Goal: Communication & Community: Participate in discussion

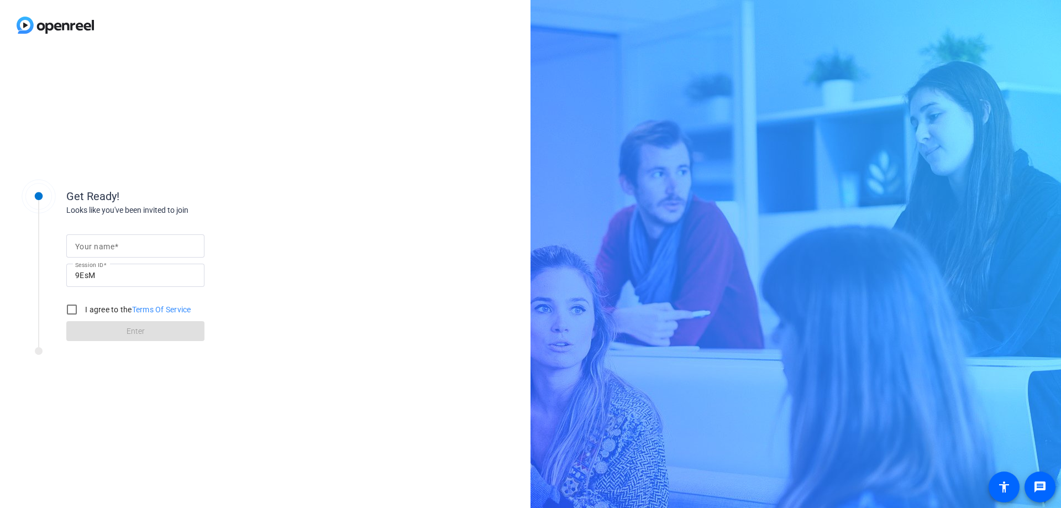
click at [111, 248] on mat-label "Your name" at bounding box center [94, 246] width 39 height 9
click at [111, 248] on input "Your name" at bounding box center [135, 245] width 121 height 13
type input "AJ"
click at [69, 308] on input "I agree to the Terms Of Service" at bounding box center [72, 310] width 22 height 22
checkbox input "true"
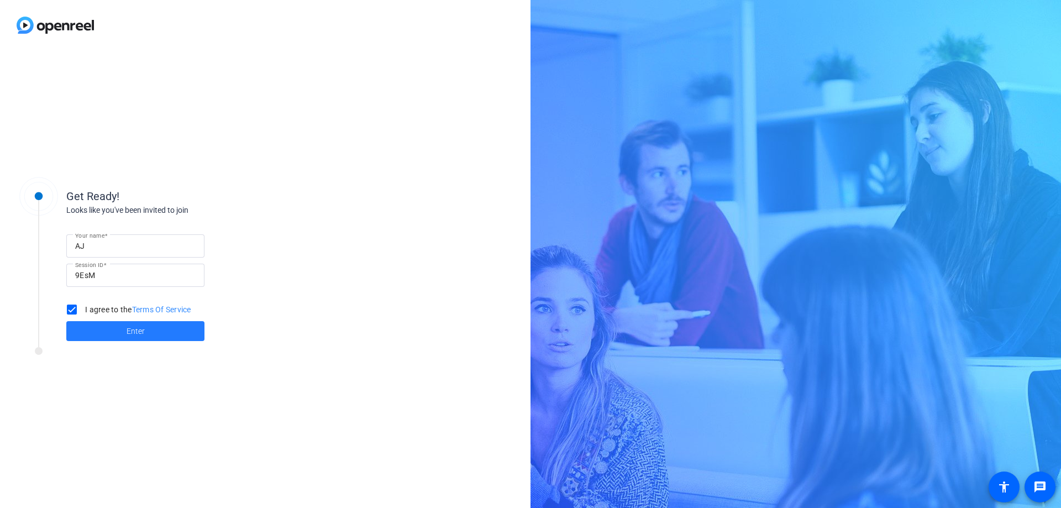
click at [96, 329] on span at bounding box center [135, 331] width 138 height 27
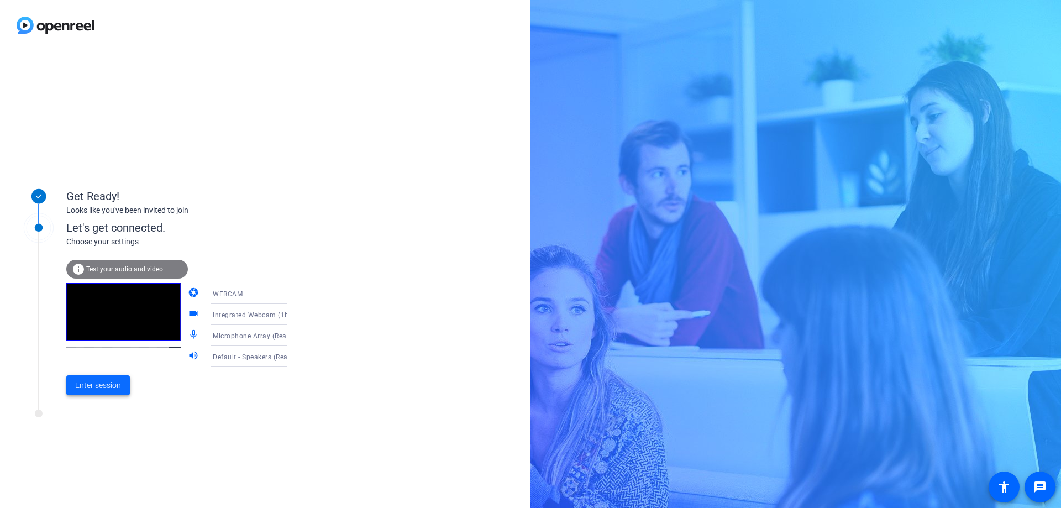
click at [97, 385] on span "Enter session" at bounding box center [98, 386] width 46 height 12
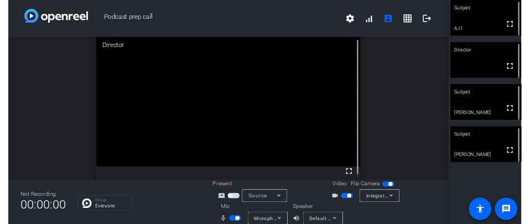
scroll to position [2, 0]
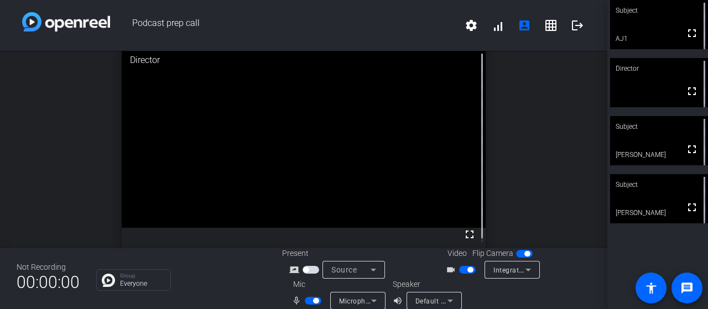
click at [313, 303] on span "button" at bounding box center [316, 301] width 6 height 6
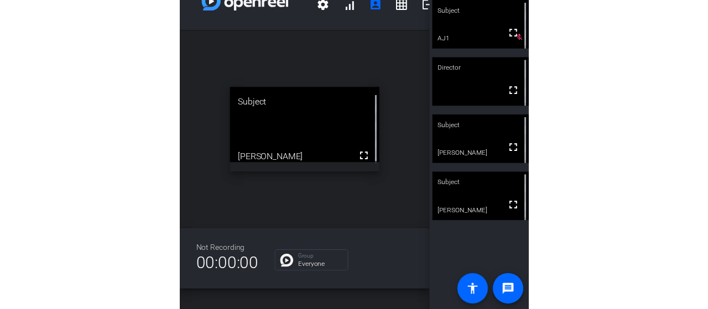
scroll to position [0, 0]
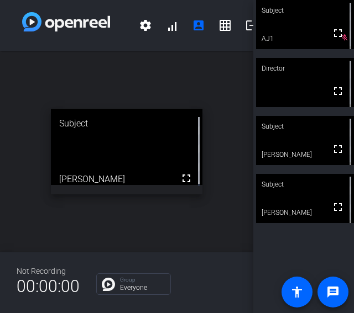
drag, startPoint x: 227, startPoint y: 232, endPoint x: 214, endPoint y: 233, distance: 12.8
click at [214, 233] on div "open_in_new Subject fullscreen [PERSON_NAME]" at bounding box center [126, 152] width 253 height 202
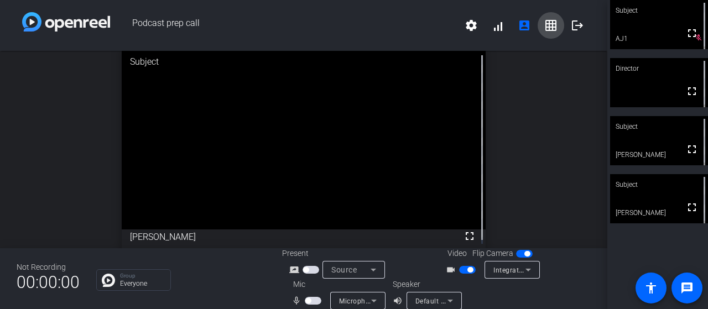
click at [544, 28] on mat-icon "grid_on" at bounding box center [550, 25] width 13 height 13
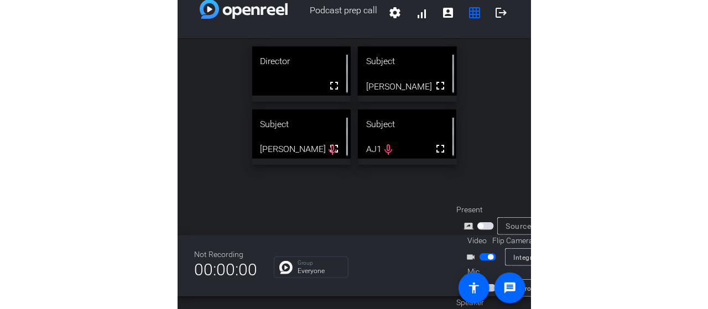
scroll to position [44, 0]
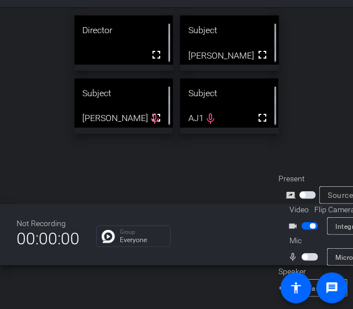
click at [303, 254] on span "button" at bounding box center [305, 257] width 6 height 6
click at [312, 254] on span "button" at bounding box center [313, 257] width 6 height 6
click at [307, 254] on span "button" at bounding box center [305, 257] width 6 height 6
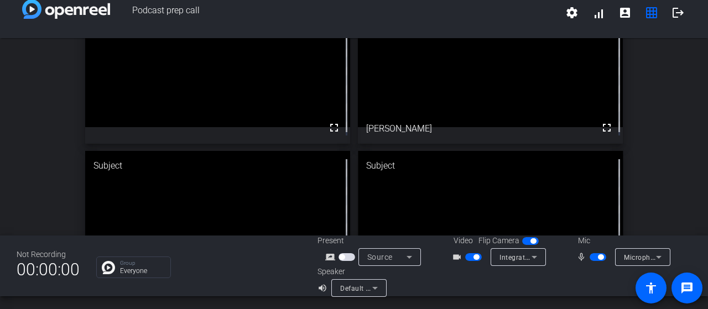
scroll to position [119, 0]
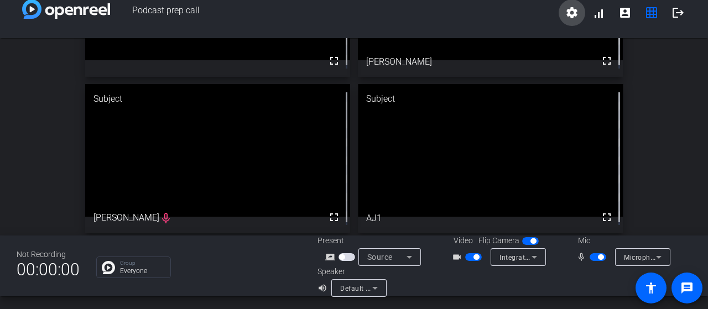
click at [565, 9] on mat-icon "settings" at bounding box center [571, 12] width 13 height 13
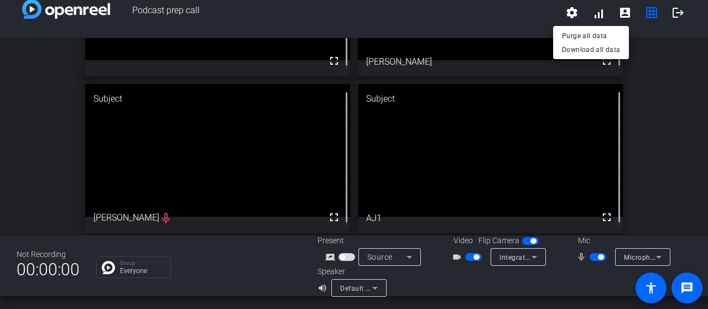
click at [565, 14] on div at bounding box center [354, 154] width 708 height 309
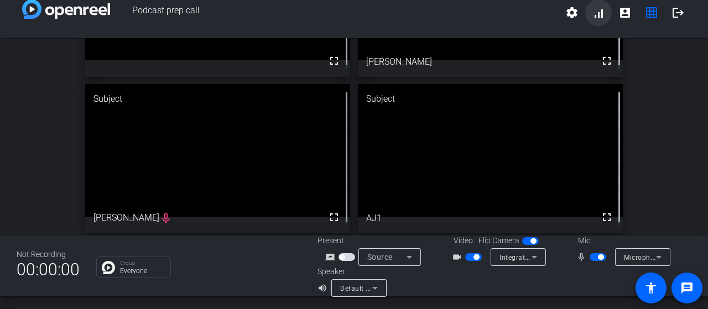
scroll to position [12, 0]
click at [619, 13] on mat-icon "account_box" at bounding box center [624, 13] width 13 height 13
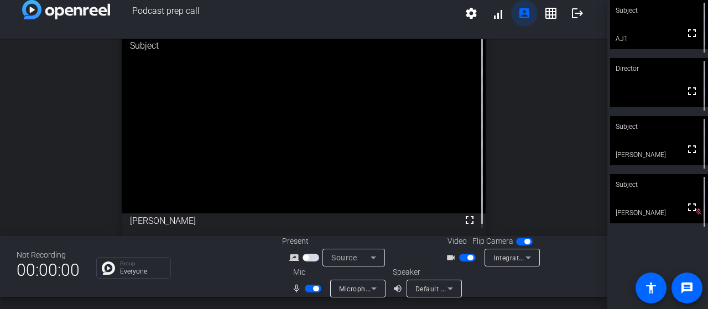
scroll to position [2, 0]
click at [547, 15] on mat-icon "grid_on" at bounding box center [550, 13] width 13 height 13
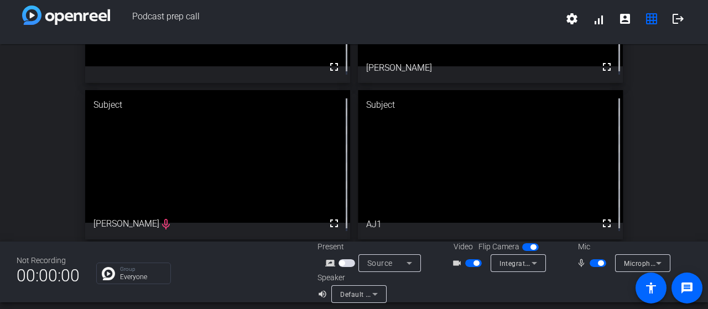
scroll to position [13, 0]
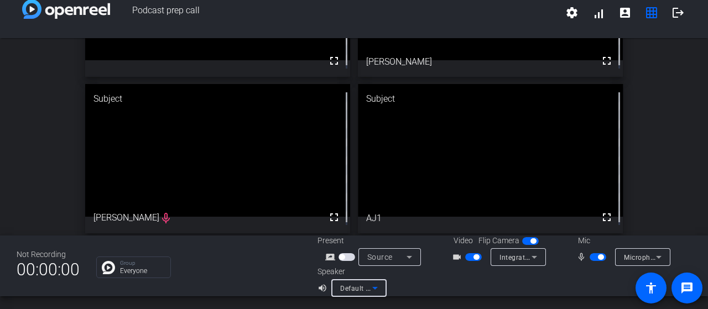
click at [376, 289] on icon at bounding box center [374, 287] width 13 height 13
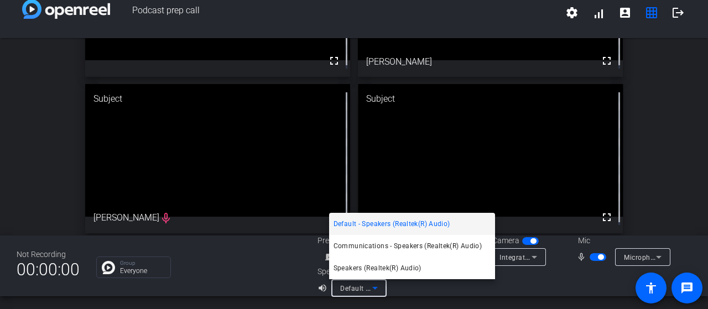
click at [371, 288] on div at bounding box center [354, 154] width 708 height 309
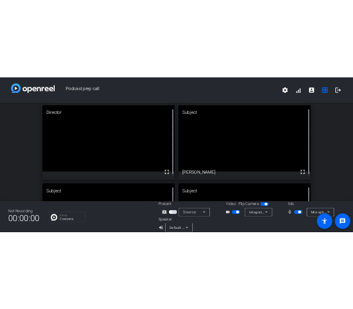
scroll to position [0, 0]
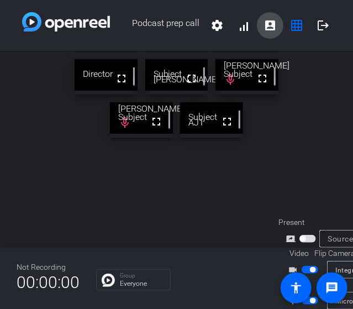
click at [272, 28] on span at bounding box center [270, 25] width 27 height 27
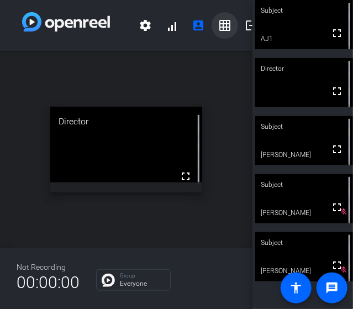
click at [222, 29] on mat-icon "grid_on" at bounding box center [224, 25] width 13 height 13
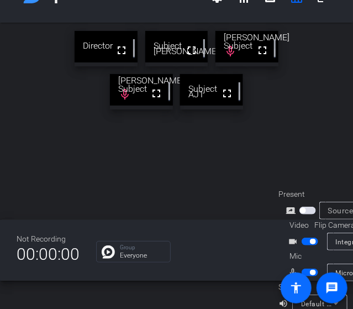
scroll to position [44, 0]
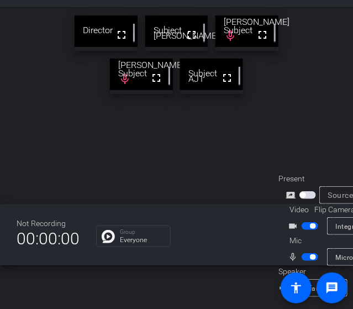
click at [311, 254] on span "button" at bounding box center [313, 257] width 6 height 6
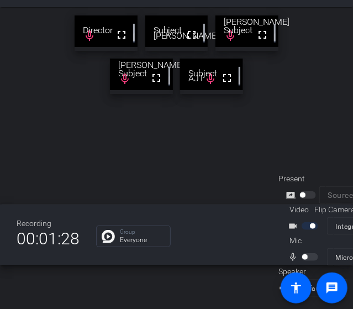
click at [302, 253] on div at bounding box center [311, 257] width 19 height 8
click at [300, 252] on div "mic_none" at bounding box center [308, 256] width 39 height 13
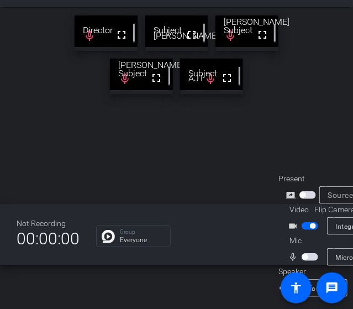
click at [302, 254] on span "button" at bounding box center [305, 257] width 6 height 6
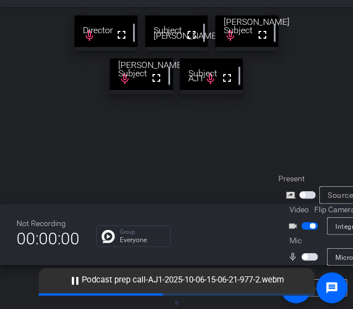
click at [304, 254] on span "button" at bounding box center [305, 257] width 6 height 6
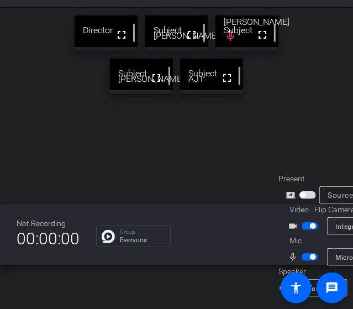
click at [311, 254] on span "button" at bounding box center [313, 257] width 6 height 6
click at [302, 254] on span "button" at bounding box center [305, 257] width 6 height 6
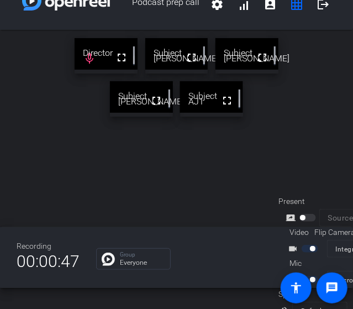
scroll to position [0, 0]
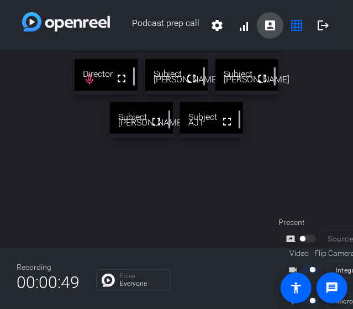
click at [260, 33] on span at bounding box center [270, 25] width 27 height 27
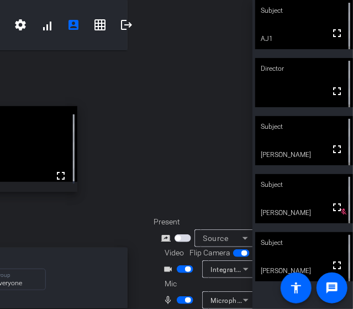
scroll to position [0, 124]
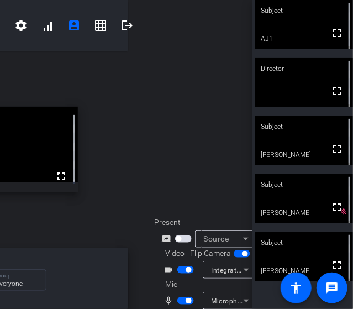
click at [187, 267] on span "button" at bounding box center [189, 270] width 6 height 6
click at [190, 298] on span "button" at bounding box center [189, 301] width 6 height 6
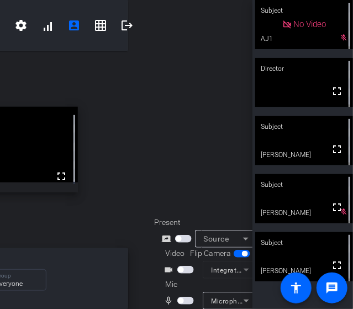
click at [183, 266] on span "button" at bounding box center [185, 270] width 17 height 8
drag, startPoint x: 92, startPoint y: 219, endPoint x: 116, endPoint y: 221, distance: 23.8
click at [116, 221] on div "open_in_new Subject fullscreen [PERSON_NAME]" at bounding box center [2, 149] width 253 height 197
drag, startPoint x: 70, startPoint y: 262, endPoint x: 104, endPoint y: 265, distance: 33.9
click at [104, 266] on openreel-chat-list "Group Everyone" at bounding box center [55, 278] width 166 height 24
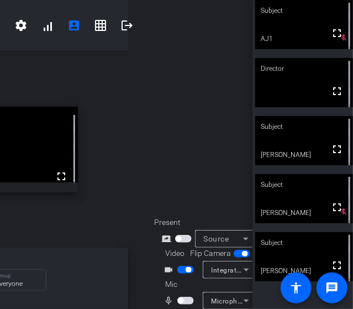
drag, startPoint x: 100, startPoint y: 225, endPoint x: 81, endPoint y: 231, distance: 19.8
click at [81, 231] on div "open_in_new Subject fullscreen [PERSON_NAME]" at bounding box center [2, 149] width 253 height 197
drag, startPoint x: 143, startPoint y: 238, endPoint x: 160, endPoint y: 232, distance: 17.9
click at [169, 235] on div "Podcast prep call settings signal_cellular_alt account_box grid_on logout open_…" at bounding box center [126, 154] width 253 height 309
click at [94, 23] on mat-icon "grid_on" at bounding box center [100, 25] width 13 height 13
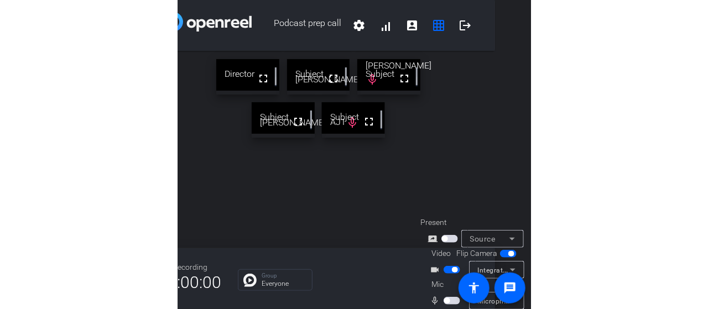
scroll to position [0, 40]
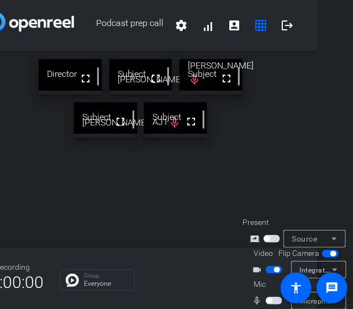
click at [262, 153] on div "Director fullscreen Subject fullscreen [PERSON_NAME] Subject fullscreen [PERSON…" at bounding box center [140, 149] width 353 height 197
click at [228, 27] on mat-icon "account_box" at bounding box center [234, 25] width 13 height 13
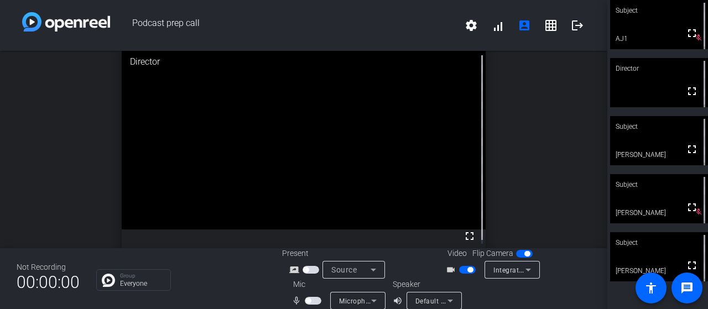
scroll to position [13, 0]
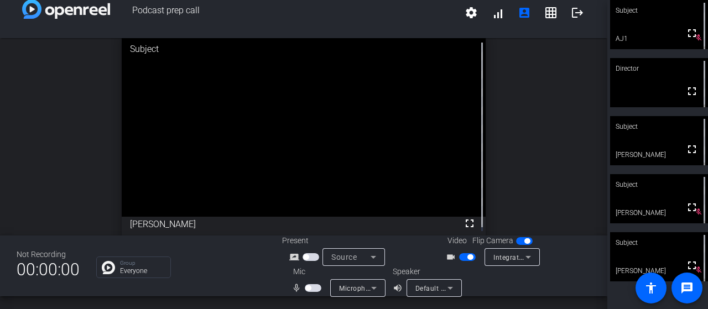
click at [306, 289] on span "button" at bounding box center [308, 288] width 6 height 6
